Goal: Task Accomplishment & Management: Manage account settings

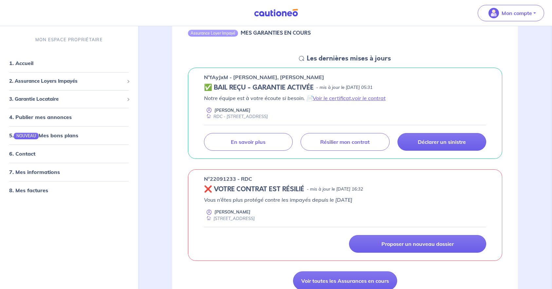
scroll to position [84, 0]
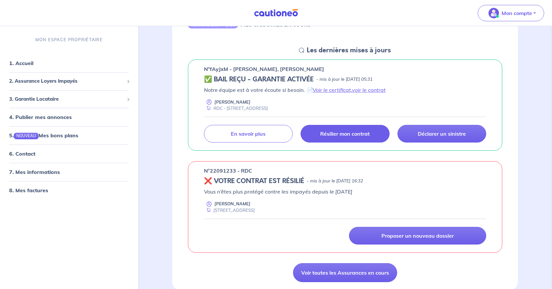
click at [359, 133] on p "Résilier mon contrat" at bounding box center [344, 134] width 49 height 7
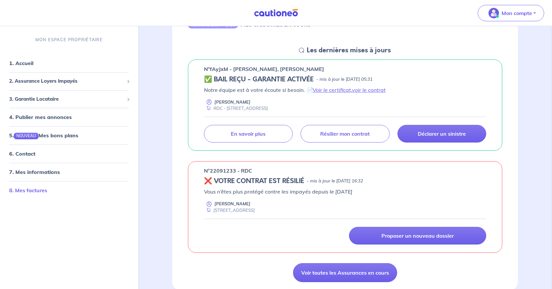
click at [28, 191] on link "8. Mes factures" at bounding box center [28, 191] width 38 height 7
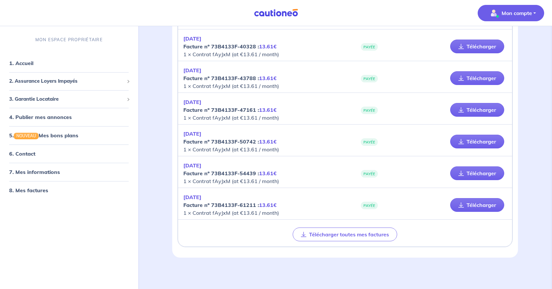
scroll to position [648, 0]
click at [485, 172] on link "Télécharger" at bounding box center [477, 174] width 54 height 14
click at [488, 208] on link "Télécharger" at bounding box center [477, 206] width 54 height 14
click at [531, 15] on p "Mon compte" at bounding box center [517, 13] width 30 height 8
click at [507, 56] on link "Me déconnecter" at bounding box center [504, 56] width 53 height 10
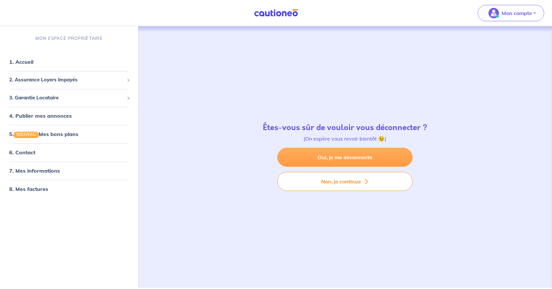
click at [333, 159] on link "Oui, je me déconnecte" at bounding box center [344, 157] width 135 height 19
